Goal: Navigation & Orientation: Find specific page/section

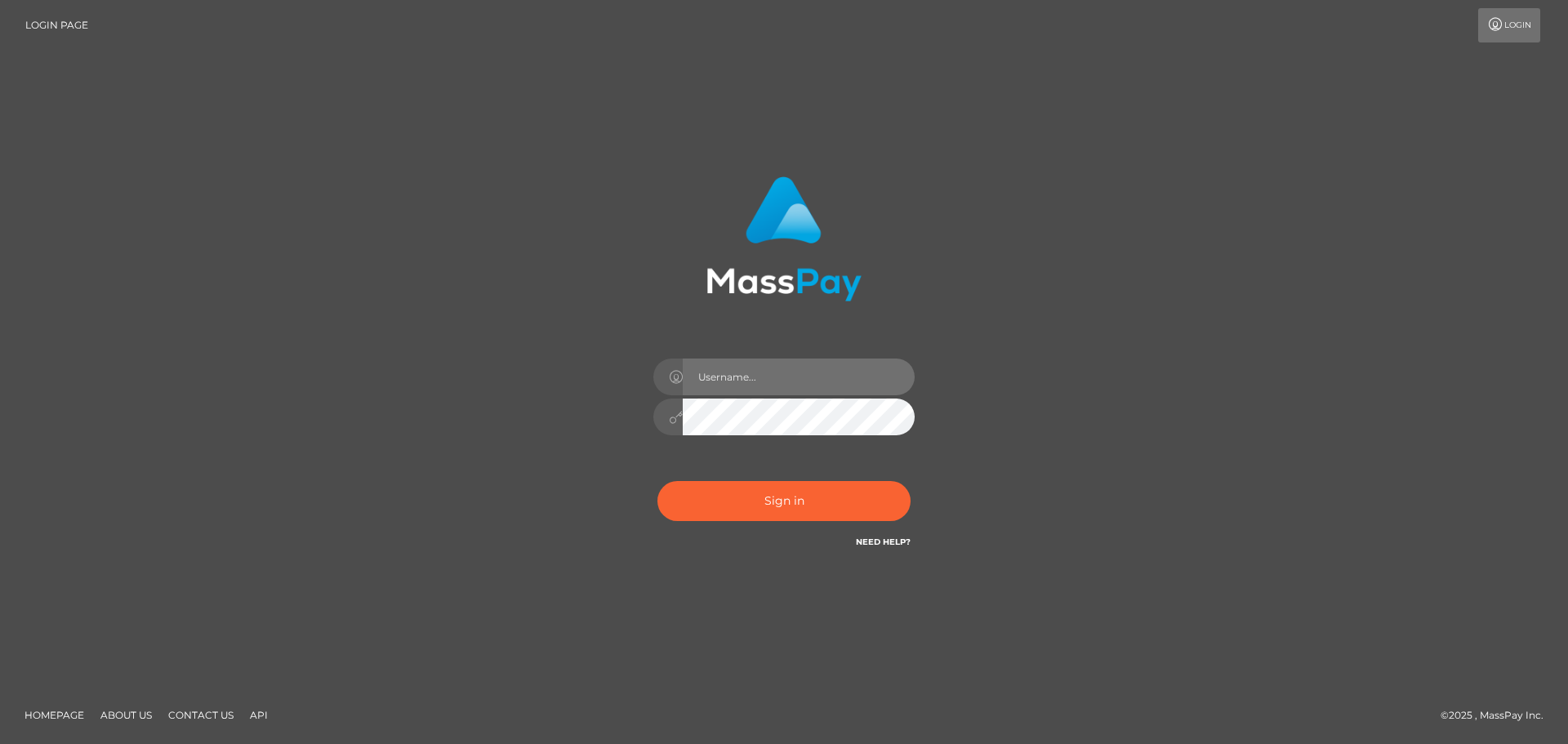
click at [751, 371] on input "text" at bounding box center [799, 377] width 232 height 36
type input "Marlon.Silversocial"
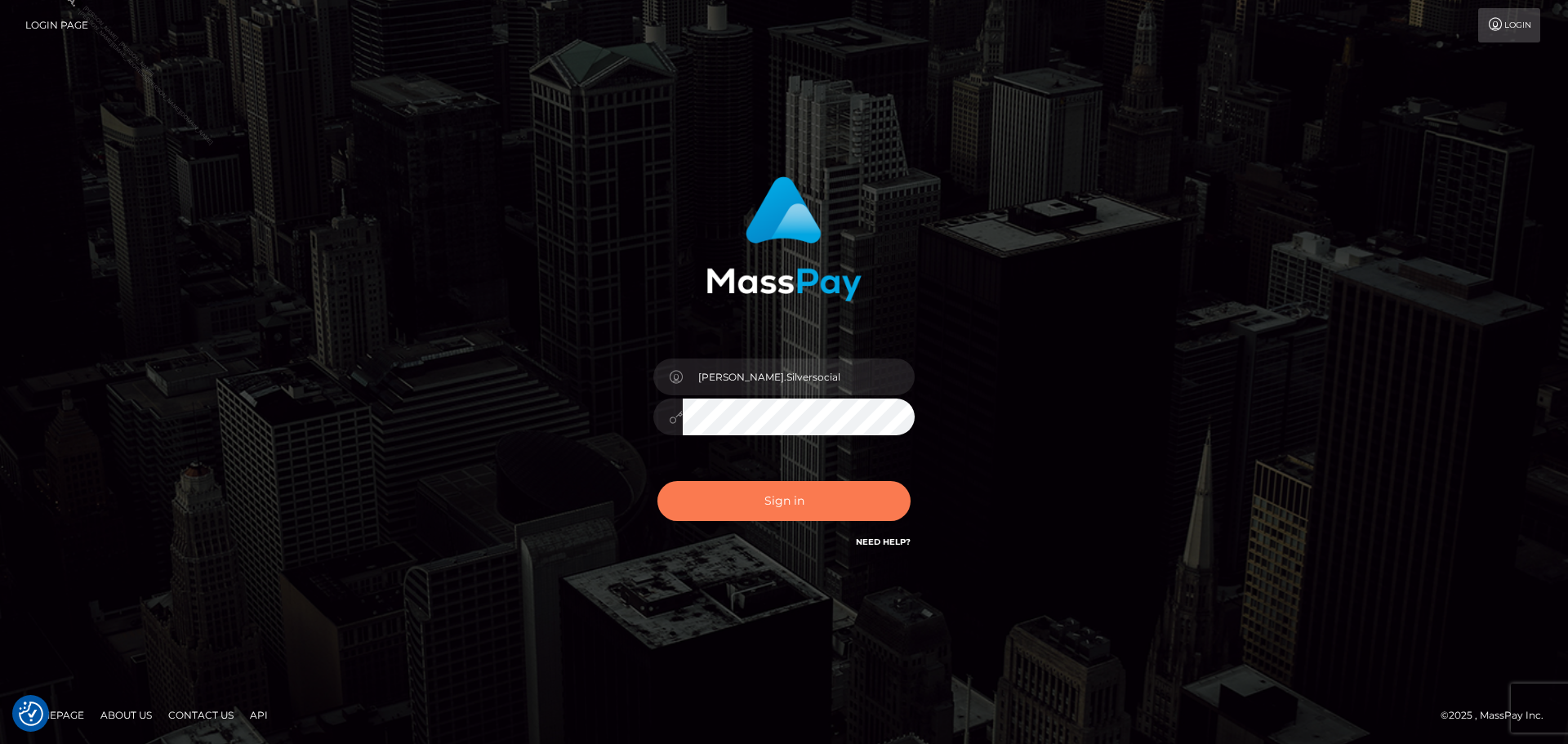
click at [729, 498] on button "Sign in" at bounding box center [784, 501] width 253 height 40
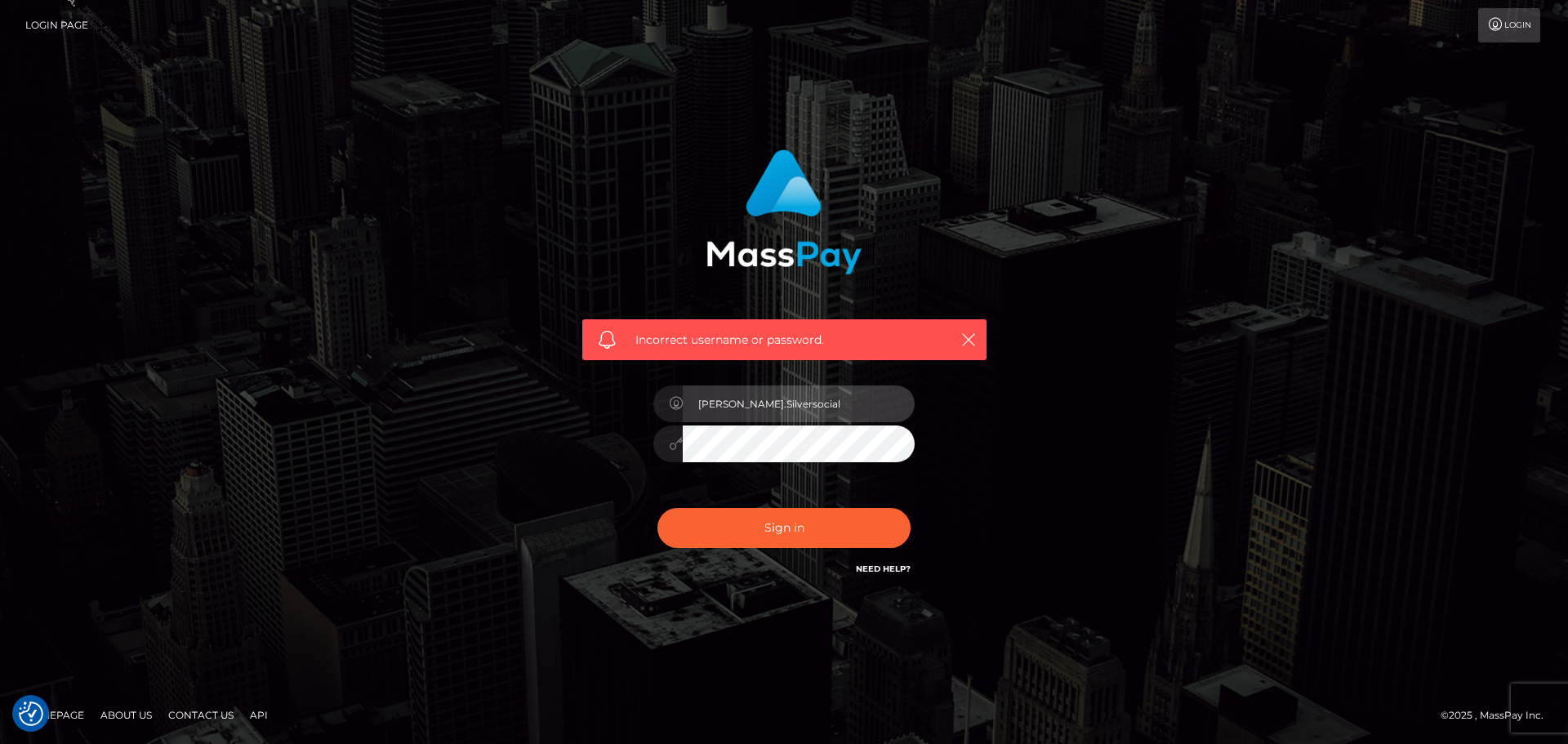
click at [799, 407] on input "Marlon.Silversocial" at bounding box center [799, 404] width 232 height 36
click at [800, 406] on input "Marlon.Silversocial" at bounding box center [799, 404] width 232 height 36
type input "Marlon.ACE"
click at [729, 483] on div "Marlon.ACE" at bounding box center [784, 435] width 286 height 125
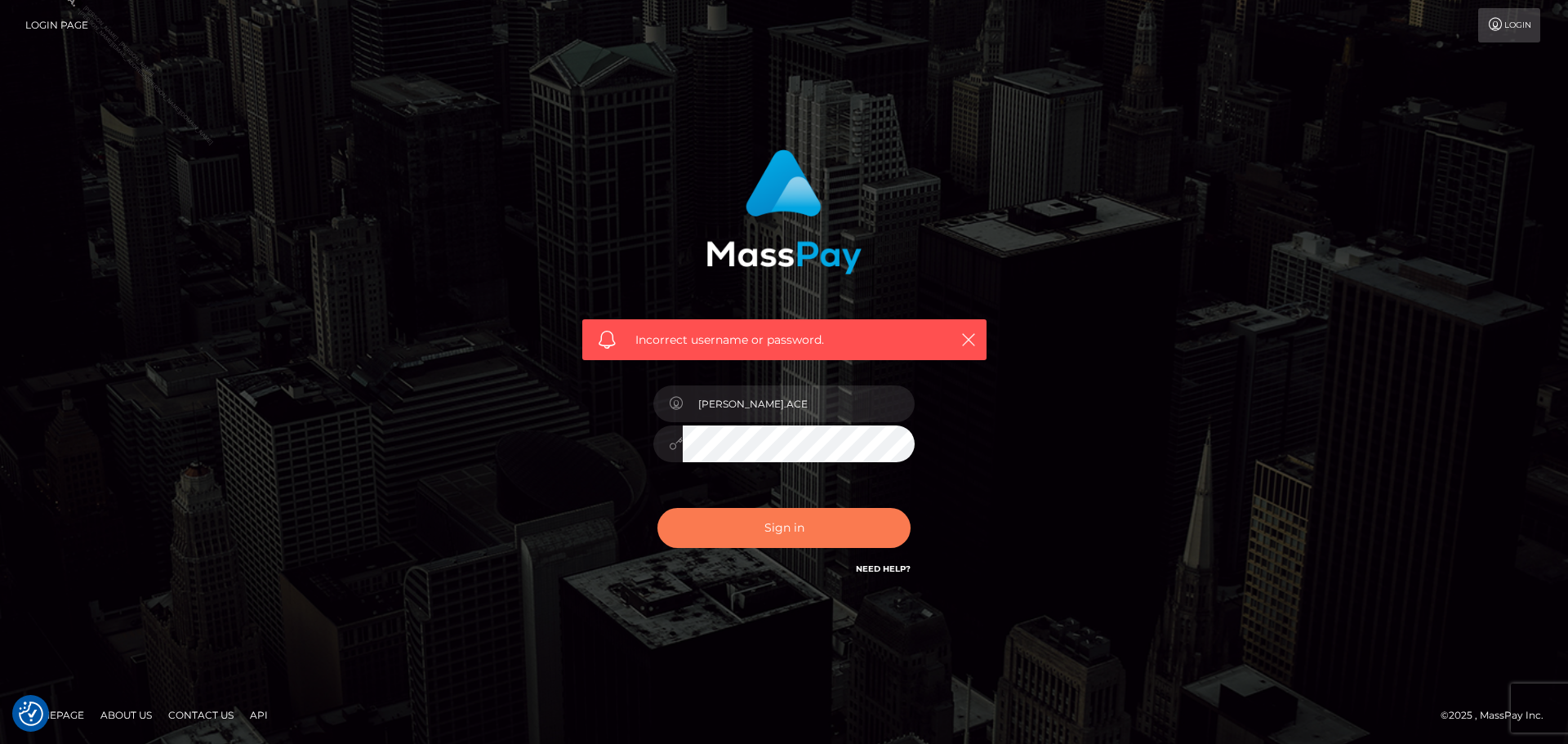
click at [795, 525] on button "Sign in" at bounding box center [784, 528] width 253 height 40
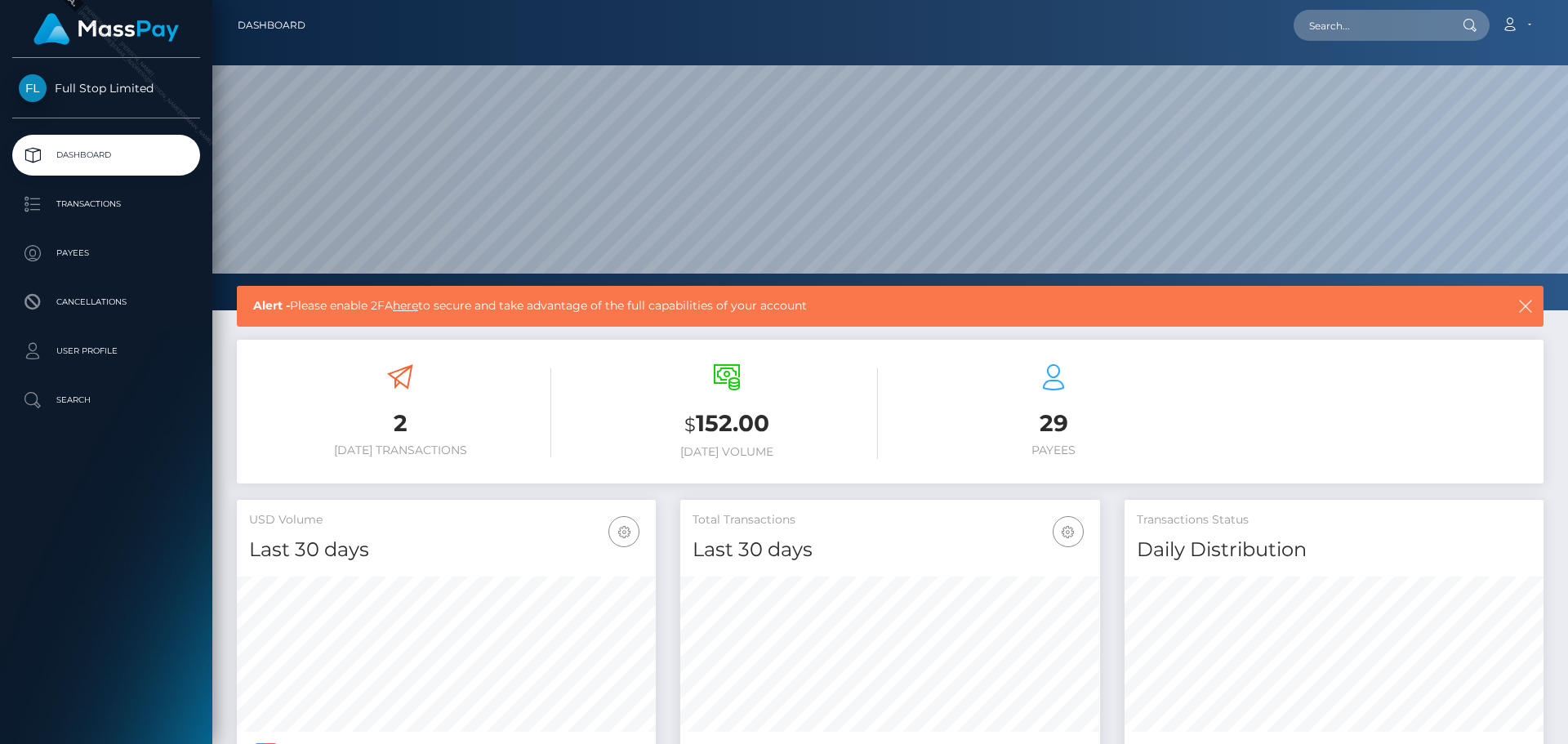
scroll to position [290, 420]
click at [147, 208] on p "Transactions" at bounding box center [106, 204] width 175 height 25
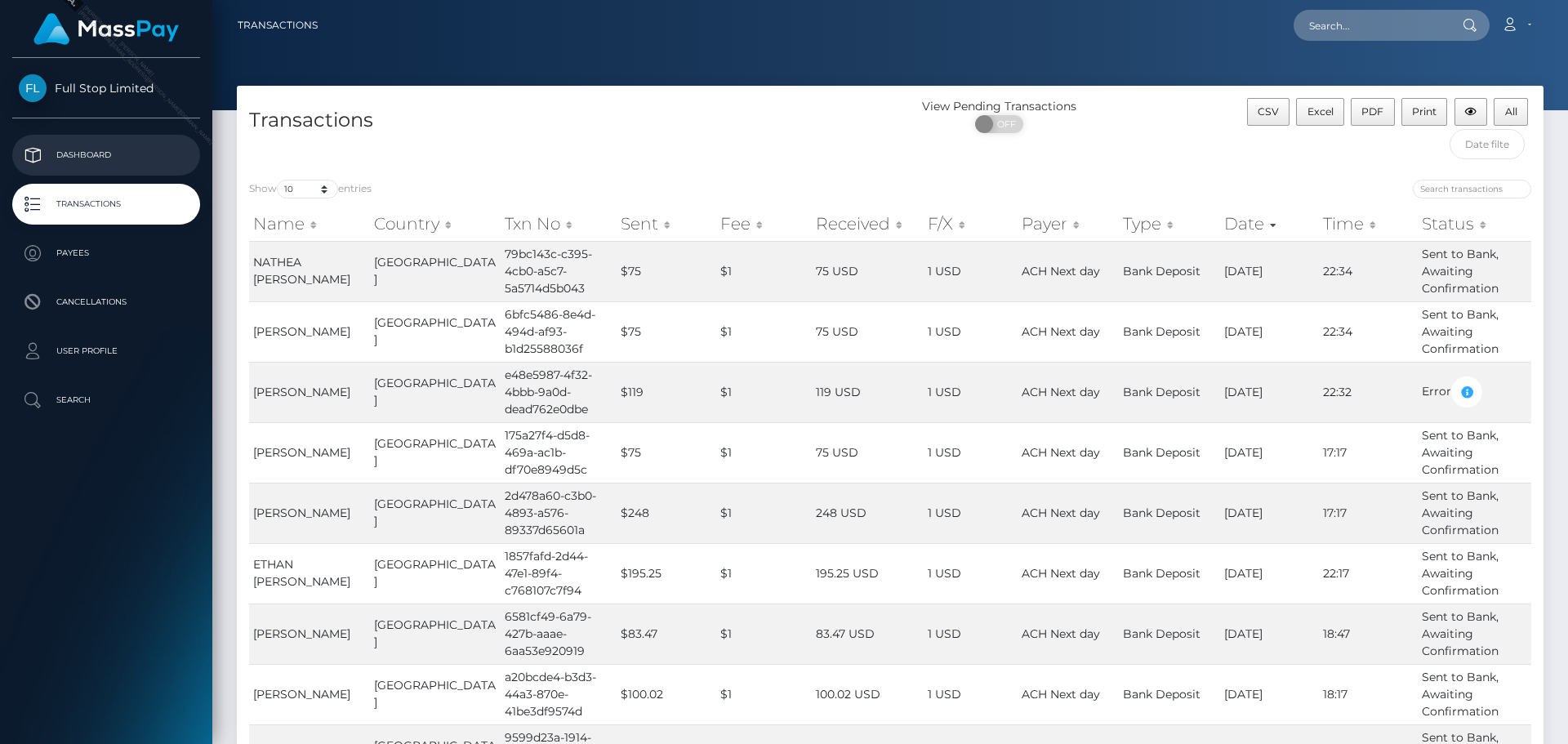
click at [112, 151] on p "Dashboard" at bounding box center [106, 155] width 175 height 25
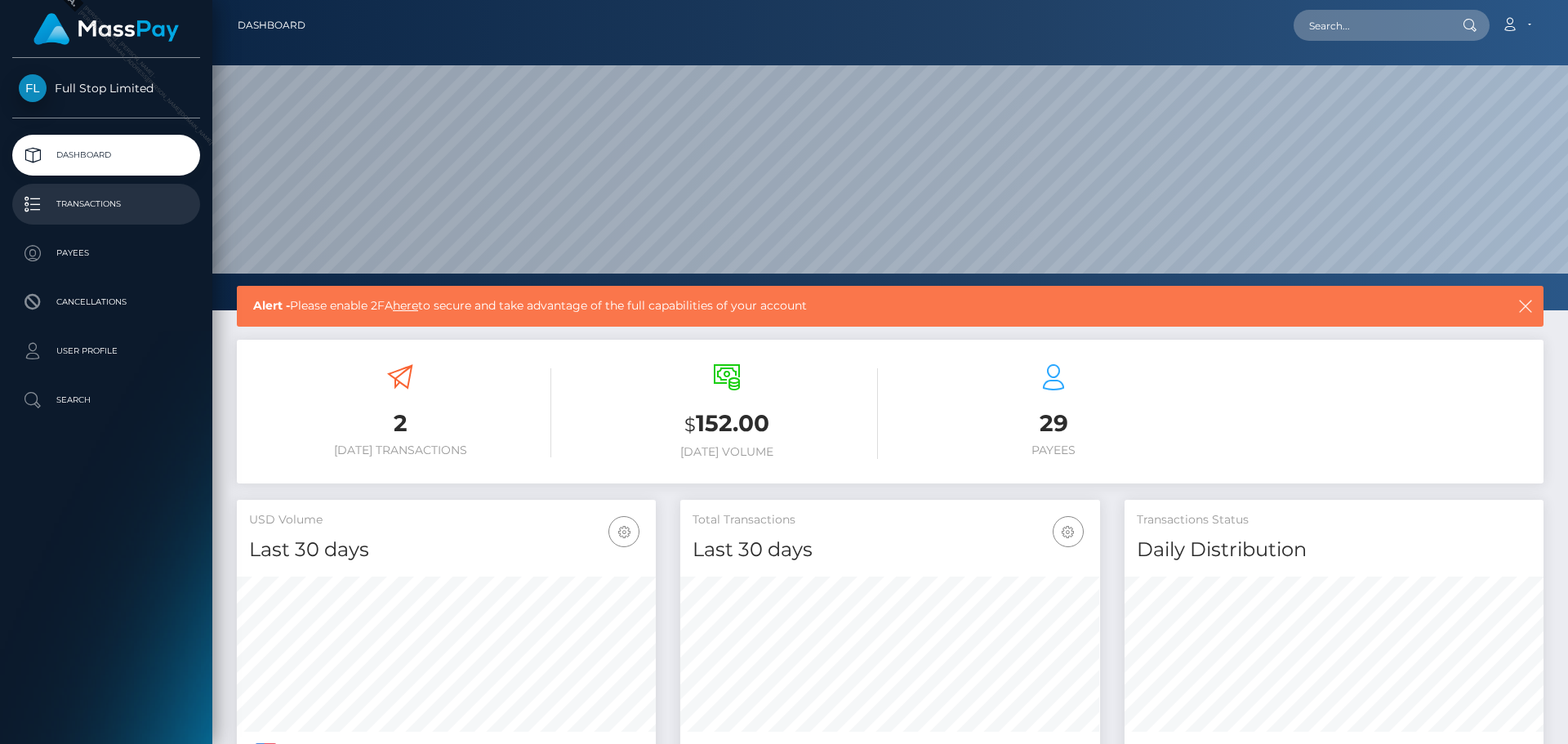
click at [107, 212] on p "Transactions" at bounding box center [106, 204] width 175 height 25
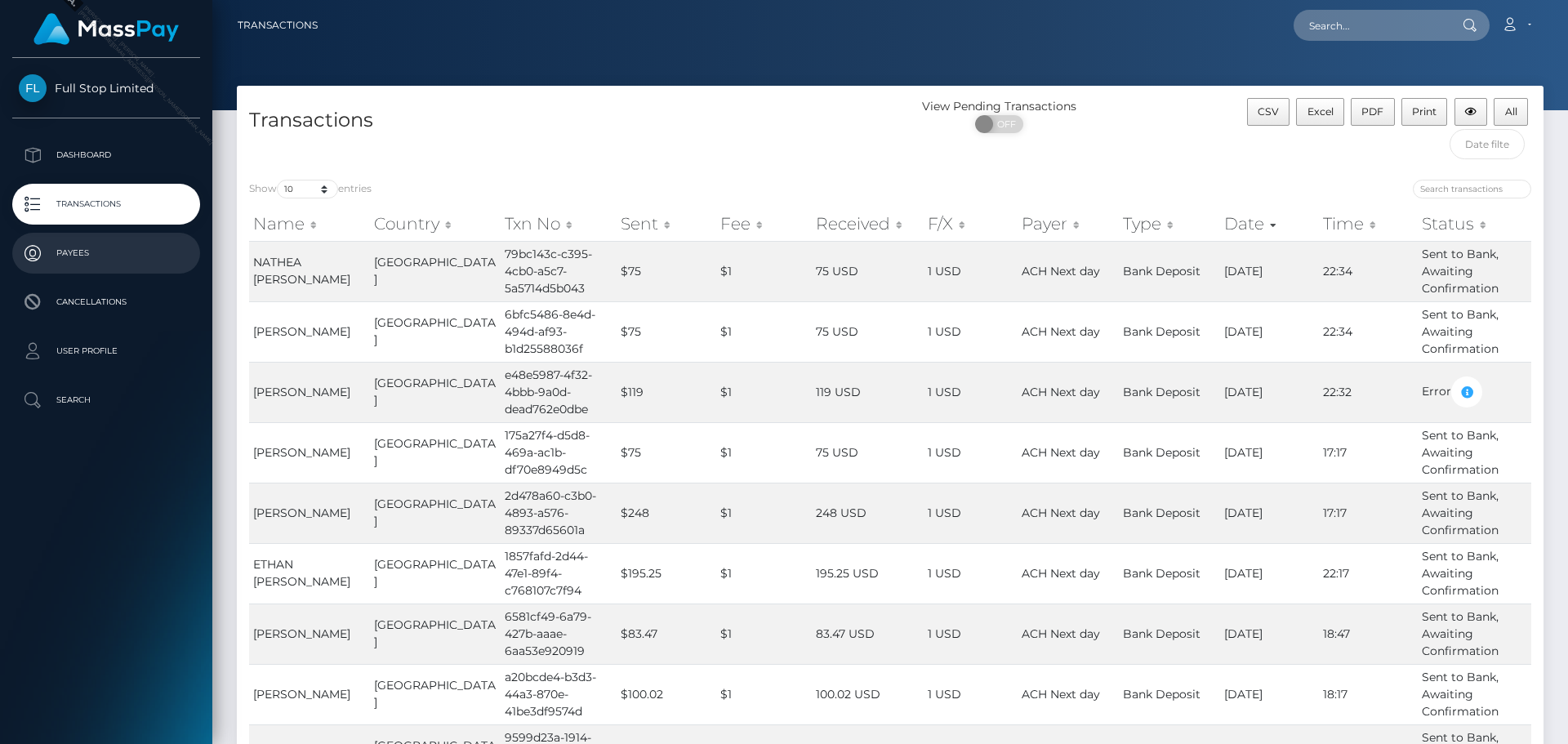
click at [119, 259] on p "Payees" at bounding box center [106, 253] width 175 height 25
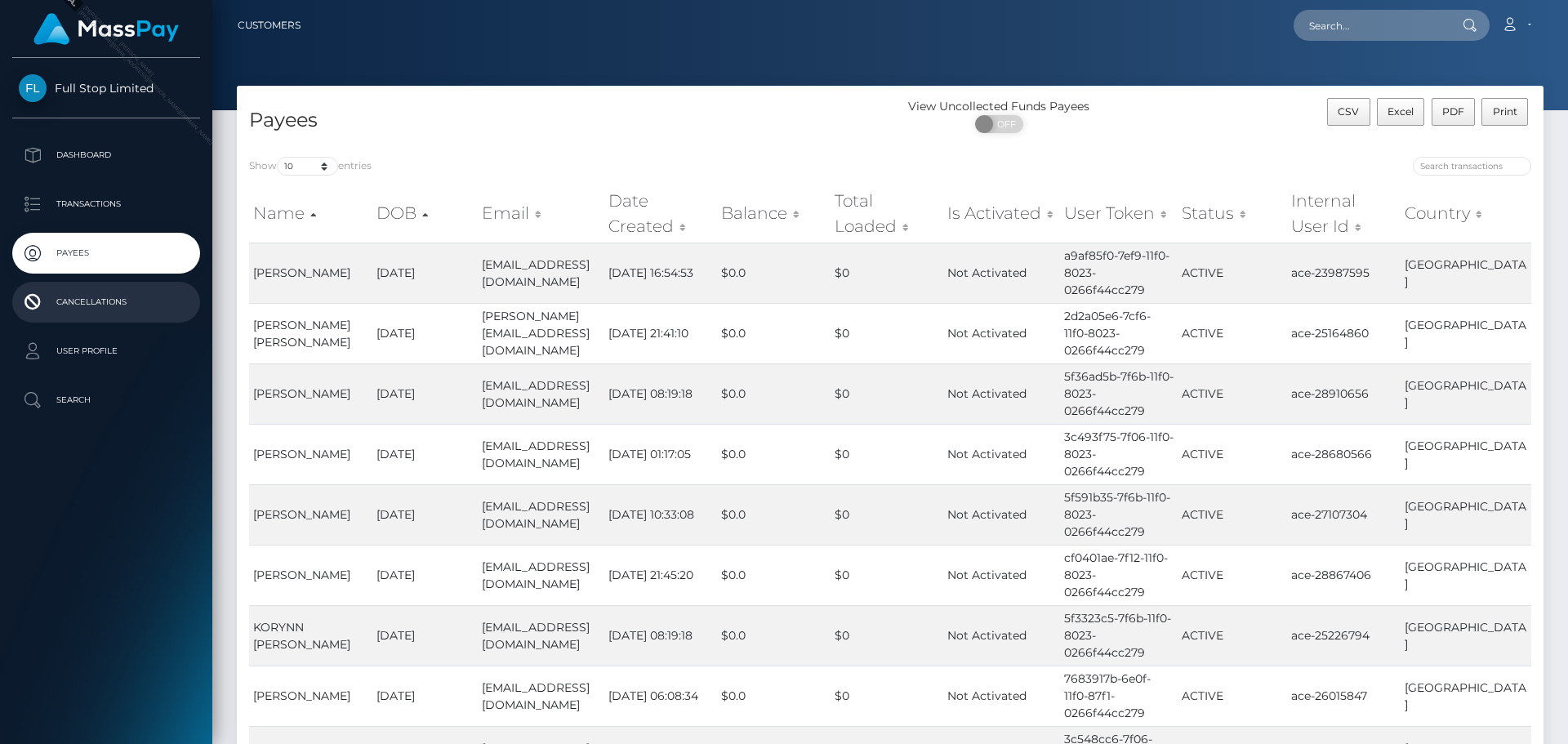
click at [113, 296] on p "Cancellations" at bounding box center [106, 302] width 175 height 25
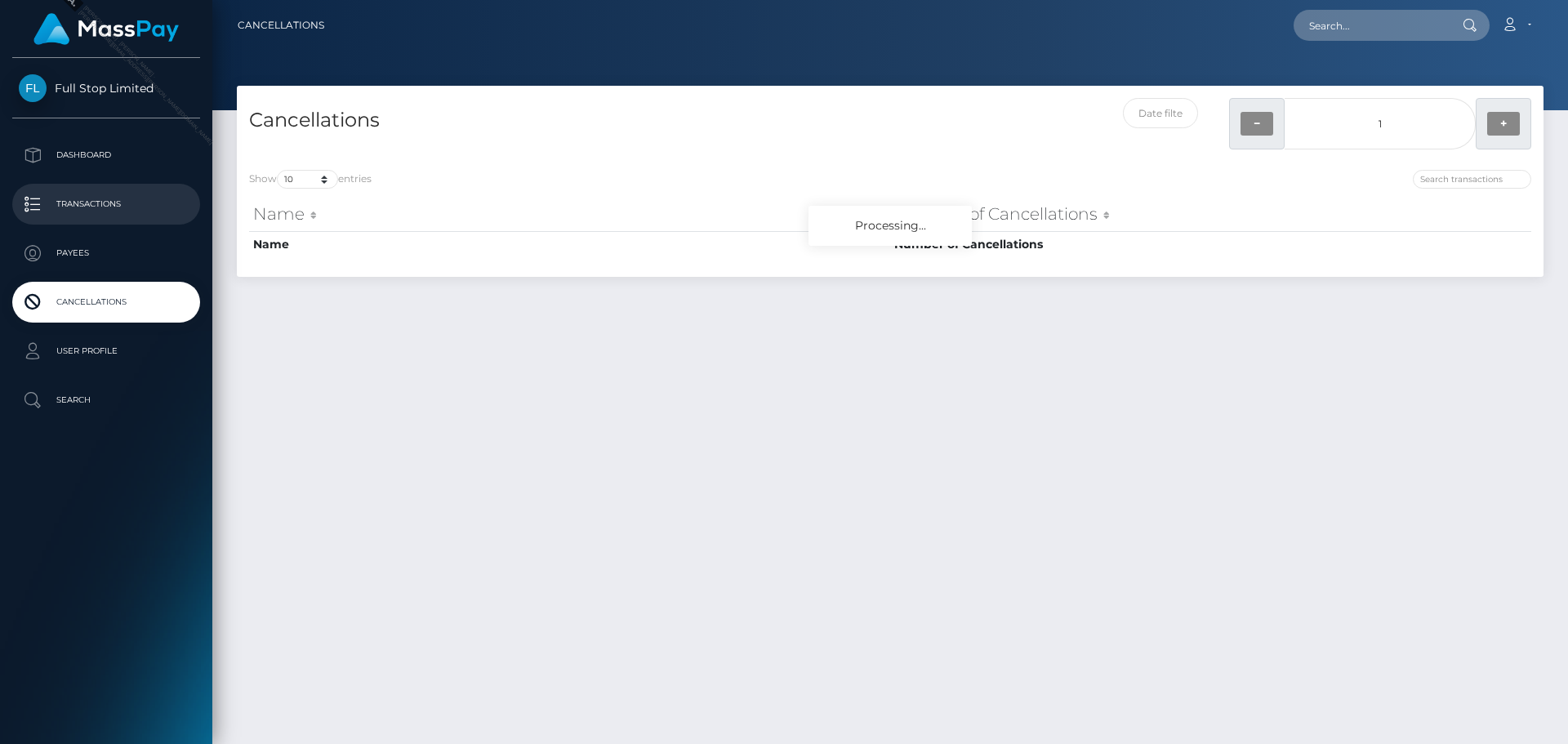
click at [68, 205] on p "Transactions" at bounding box center [106, 204] width 175 height 25
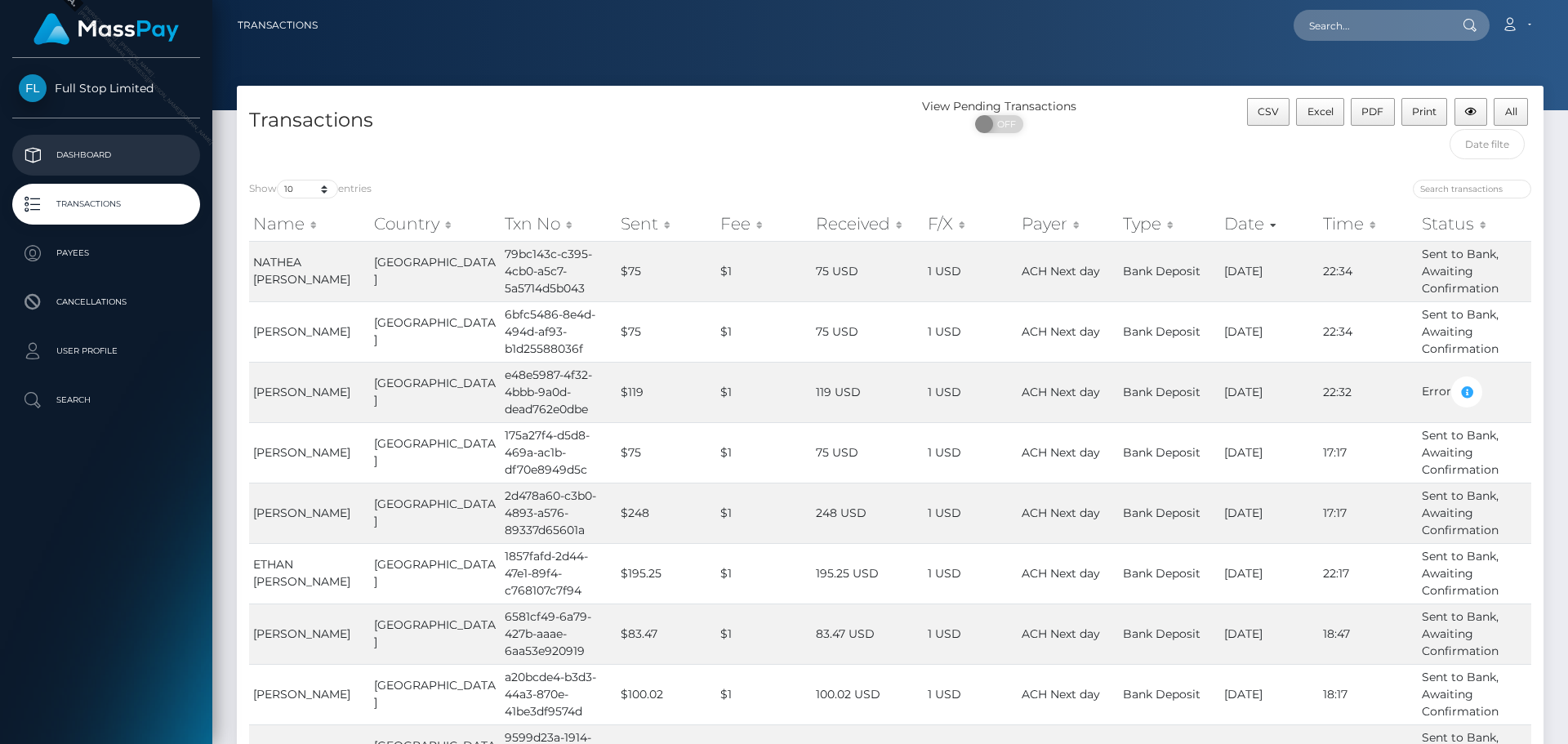
click at [113, 157] on p "Dashboard" at bounding box center [106, 155] width 175 height 25
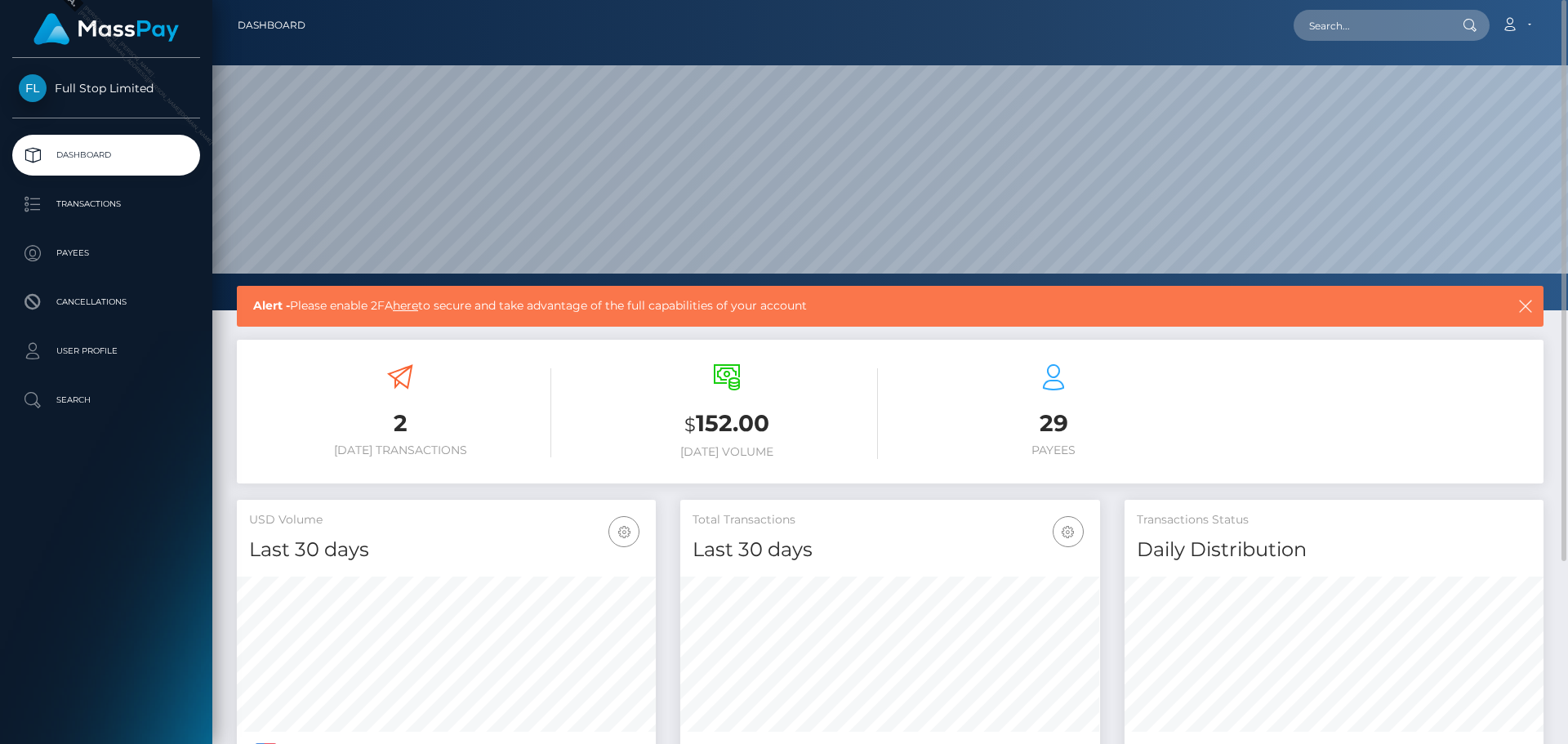
scroll to position [243, 0]
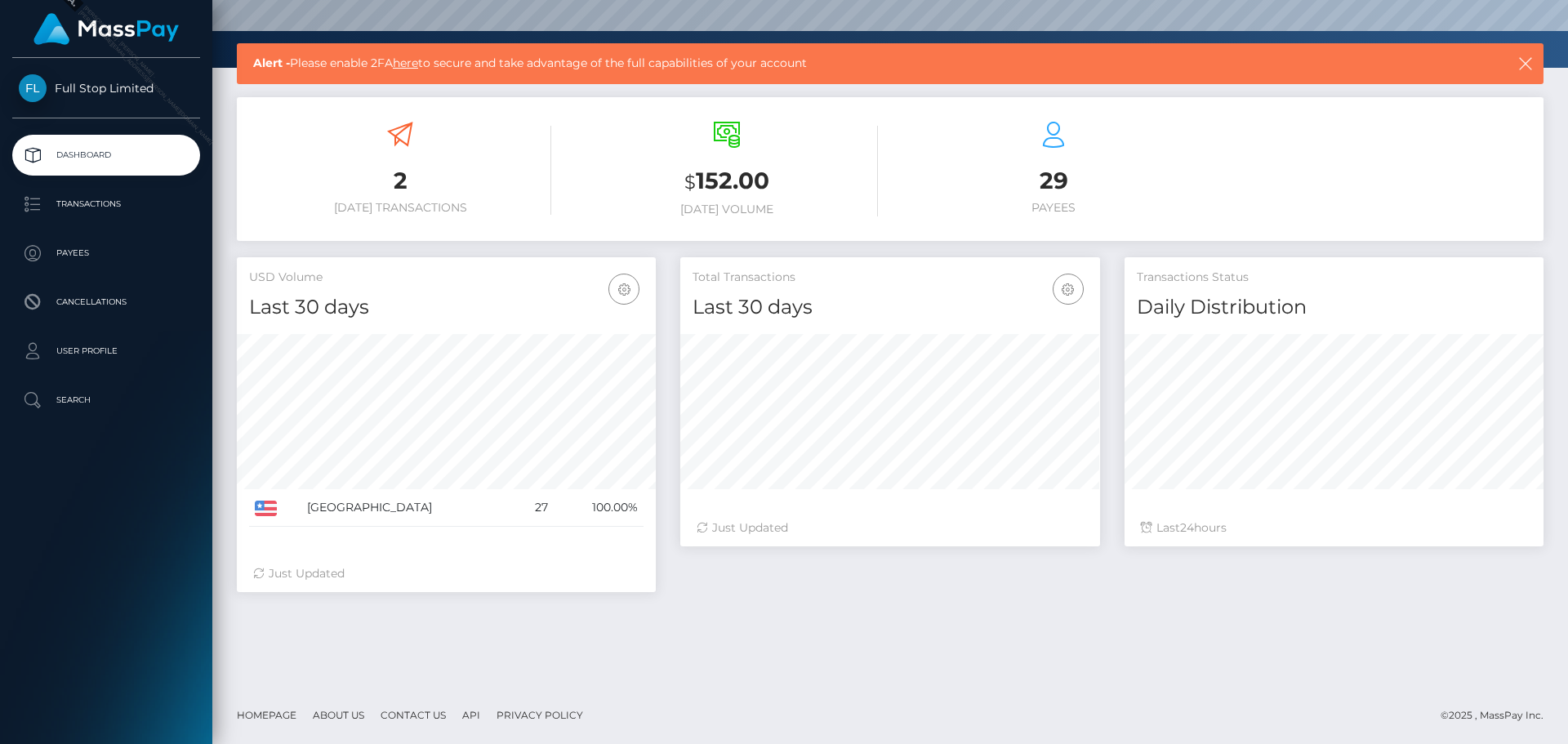
click at [146, 88] on span "Full Stop Limited" at bounding box center [106, 87] width 188 height 14
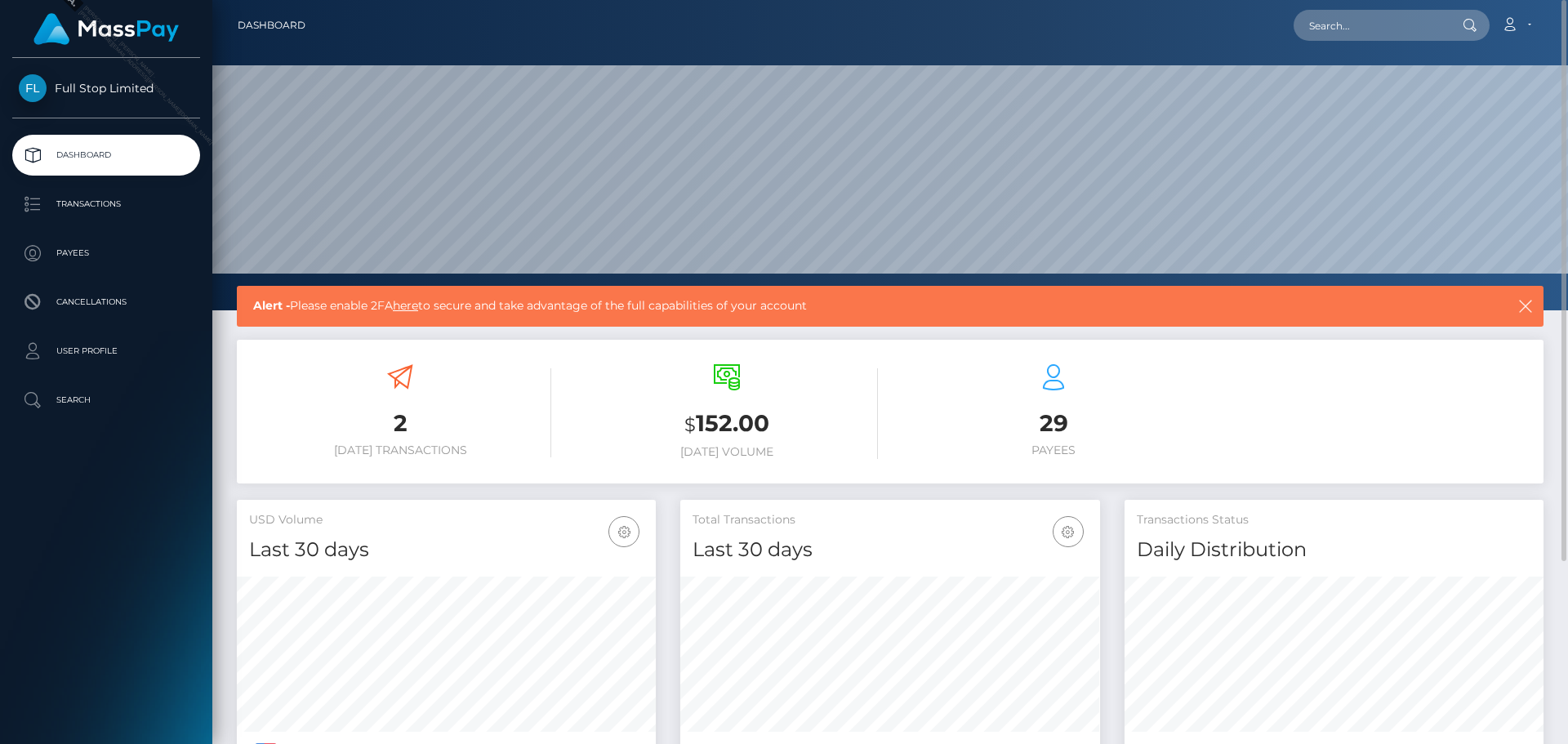
scroll to position [243, 0]
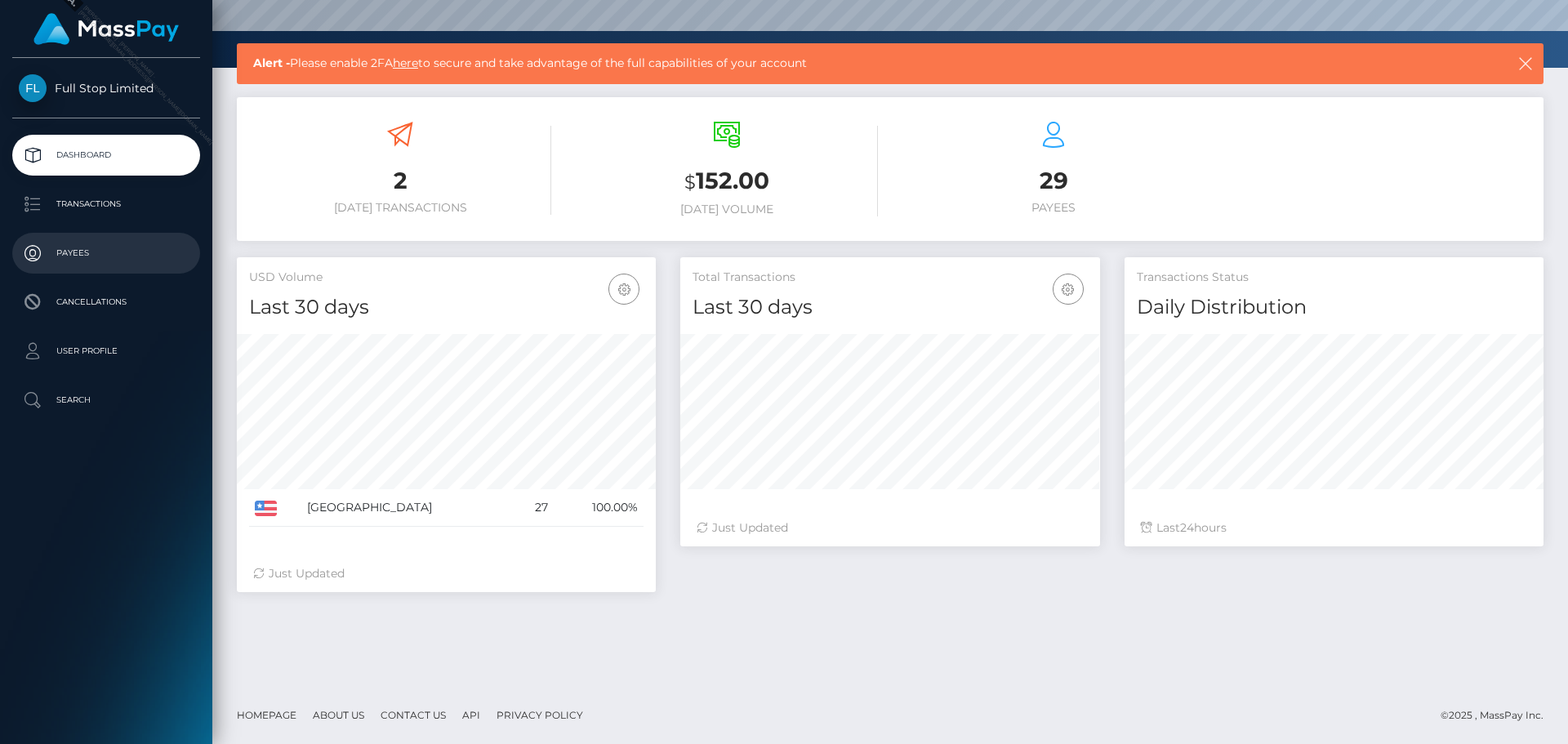
click at [82, 257] on p "Payees" at bounding box center [106, 253] width 175 height 25
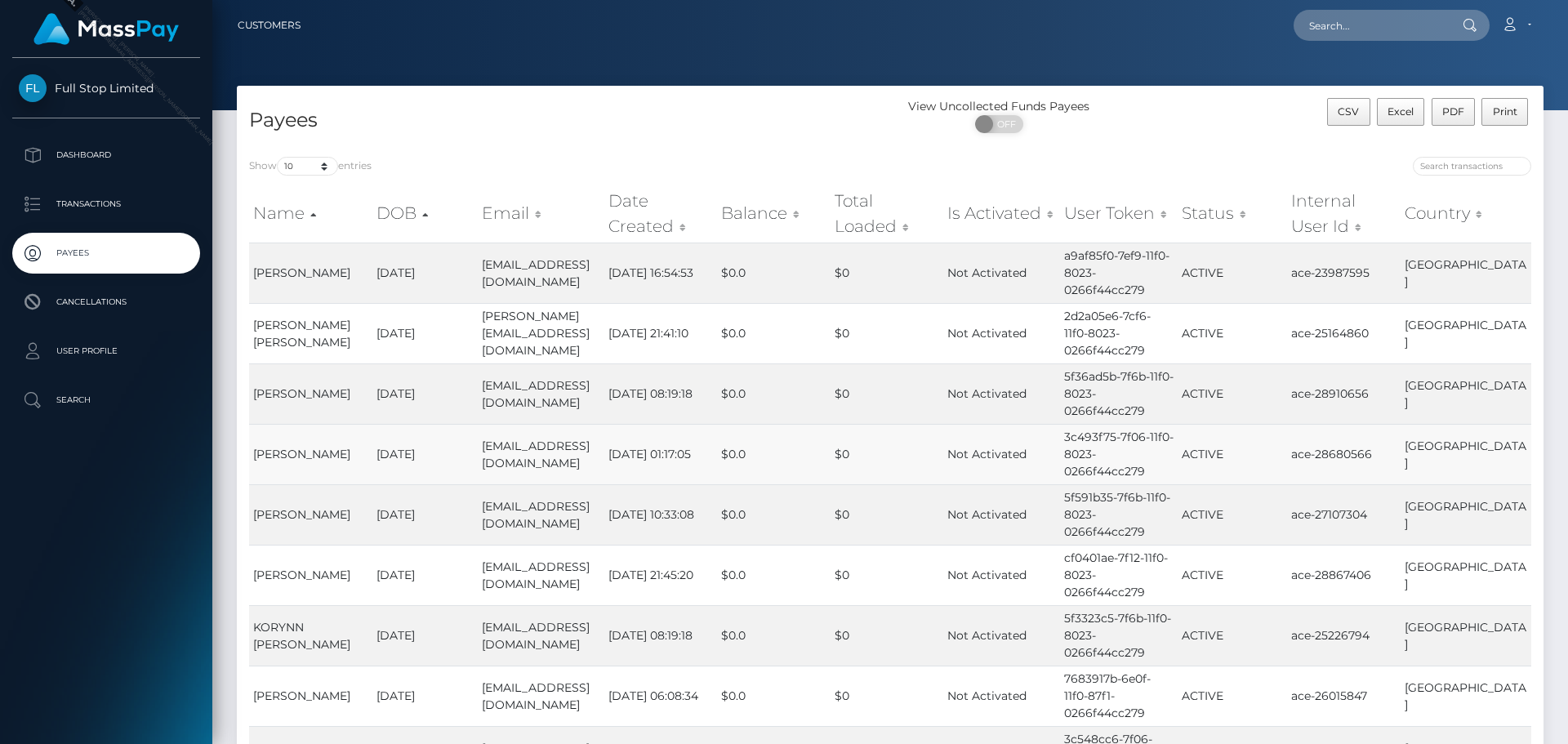
scroll to position [81, 0]
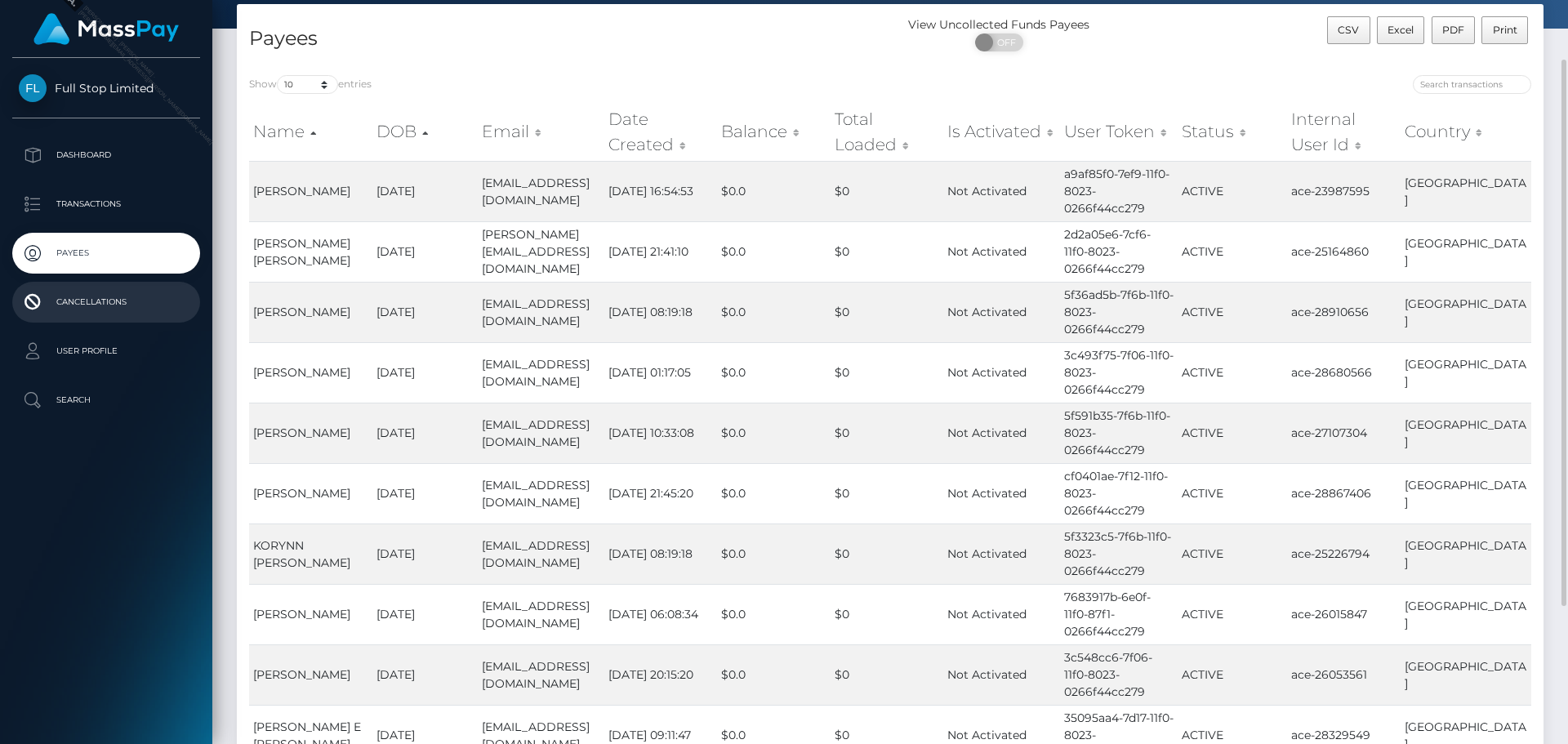
click at [118, 293] on p "Cancellations" at bounding box center [106, 302] width 175 height 25
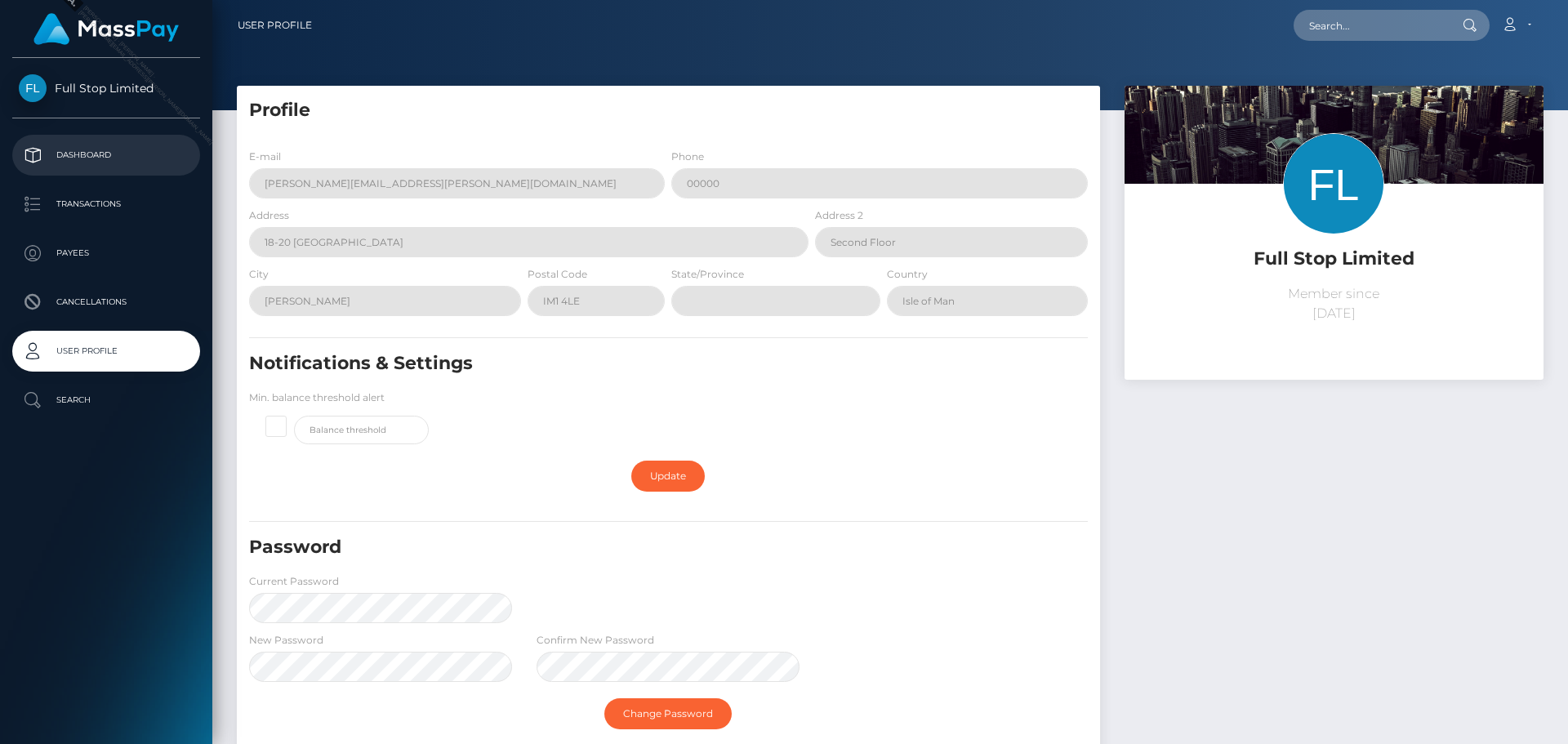
click at [96, 152] on p "Dashboard" at bounding box center [106, 155] width 175 height 25
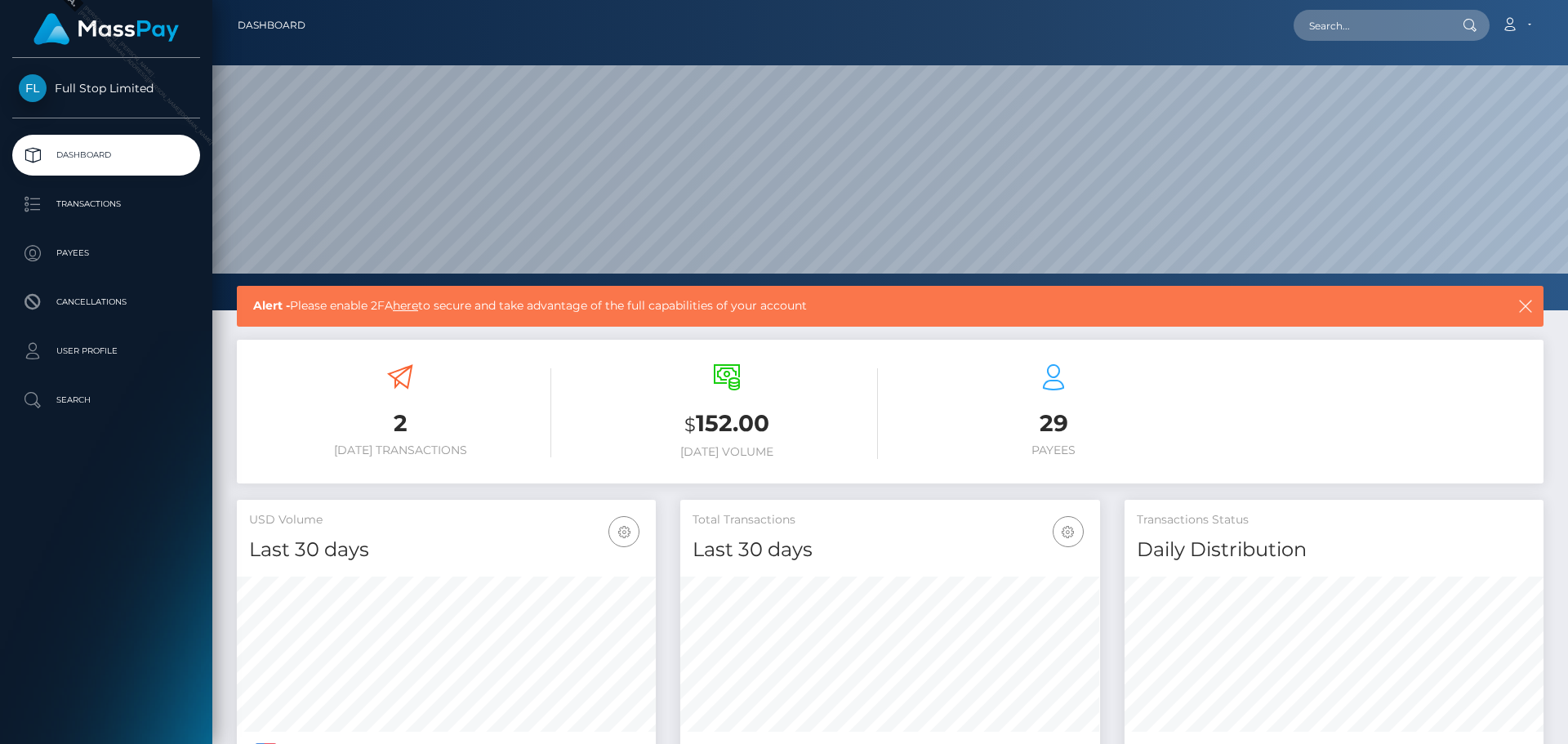
scroll to position [290, 420]
